Goal: Register for event/course: Sign up to attend an event or enroll in a course

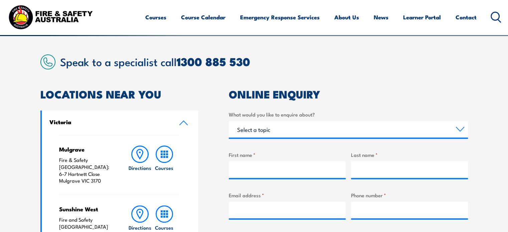
scroll to position [167, 0]
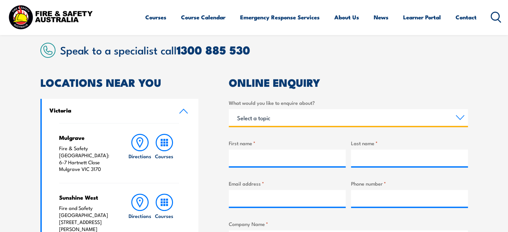
click at [285, 118] on select "Select a topic Training Emergency Response Services General Enquiry" at bounding box center [348, 117] width 239 height 17
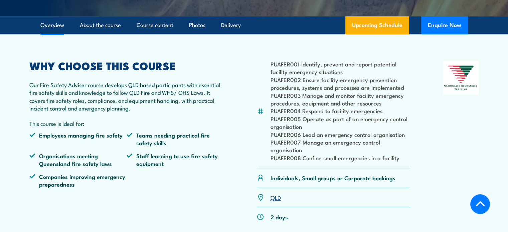
scroll to position [234, 0]
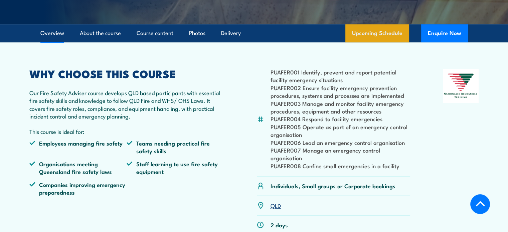
click at [381, 42] on link "Upcoming Schedule" at bounding box center [378, 33] width 64 height 18
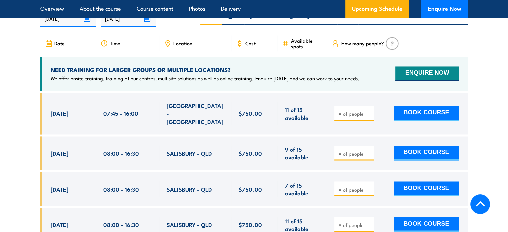
scroll to position [1093, 0]
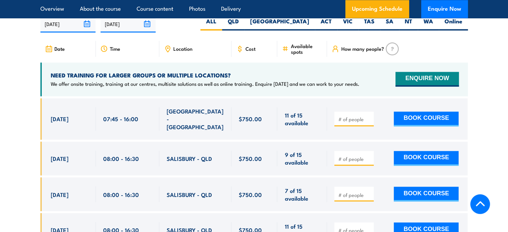
click at [185, 51] on span "Location" at bounding box center [182, 49] width 19 height 6
click at [178, 51] on span "Location" at bounding box center [182, 49] width 19 height 6
click at [164, 52] on icon at bounding box center [167, 48] width 7 height 7
click at [245, 25] on label "QLD" at bounding box center [233, 23] width 22 height 13
click at [243, 22] on input "QLD" at bounding box center [241, 19] width 4 height 4
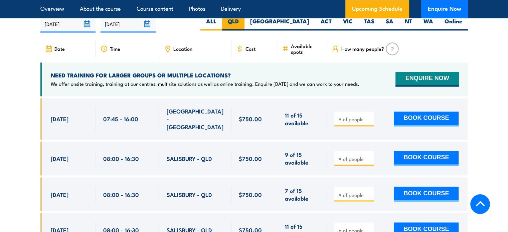
radio input "true"
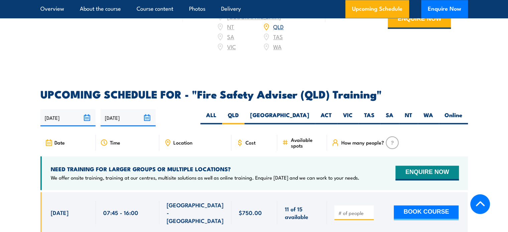
scroll to position [993, 0]
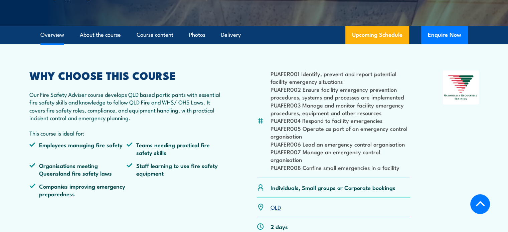
scroll to position [167, 0]
